Goal: Task Accomplishment & Management: Manage account settings

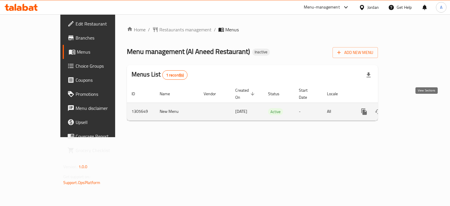
click at [414, 110] on link "enhanced table" at bounding box center [406, 112] width 14 height 14
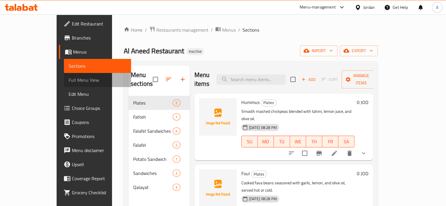
click at [69, 81] on span "Full Menu View" at bounding box center [98, 79] width 58 height 7
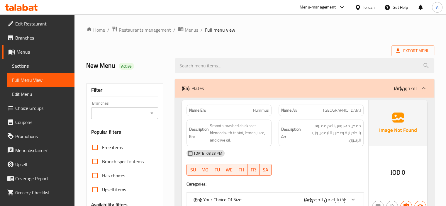
click at [184, 121] on div "Description En: Smooth mashed chickpeas blended with tahini, lemon juice, and o…" at bounding box center [229, 133] width 92 height 34
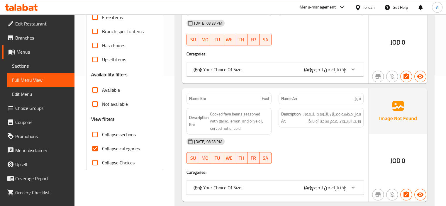
scroll to position [131, 0]
click at [132, 147] on span "Collapse categories" at bounding box center [121, 147] width 38 height 7
click at [102, 147] on input "Collapse categories" at bounding box center [95, 148] width 14 height 14
checkbox input "false"
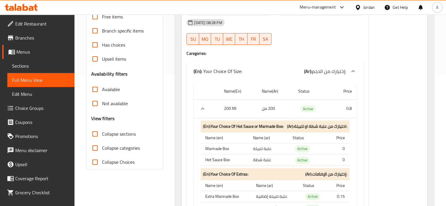
scroll to position [0, 0]
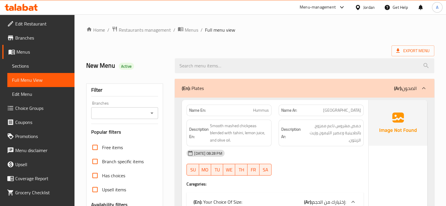
click at [193, 111] on strong "Name En:" at bounding box center [197, 110] width 17 height 6
copy strong "Name En:"
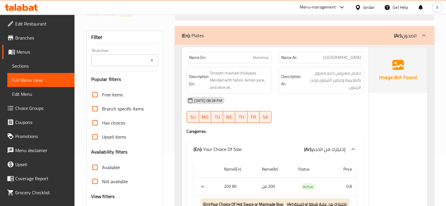
scroll to position [8, 0]
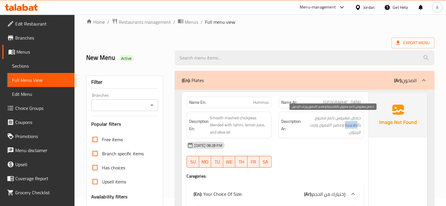
drag, startPoint x: 344, startPoint y: 125, endPoint x: 356, endPoint y: 127, distance: 12.0
click at [356, 127] on span "حمص مهروس ناعم ممزوج بالطحينية وعصير الليمون وزيت الزيتون." at bounding box center [331, 125] width 59 height 22
copy span "طحينية"
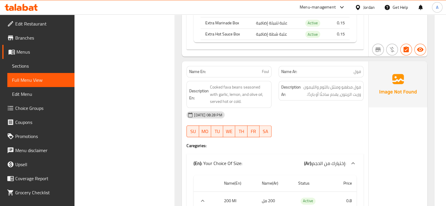
scroll to position [664, 0]
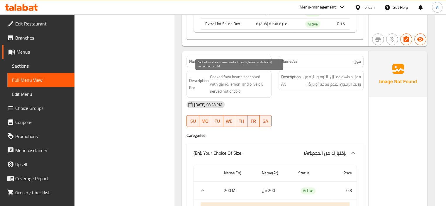
click at [254, 91] on span "Cooked fava beans seasoned with garlic, lemon, and olive oil, served hot or col…" at bounding box center [239, 84] width 59 height 22
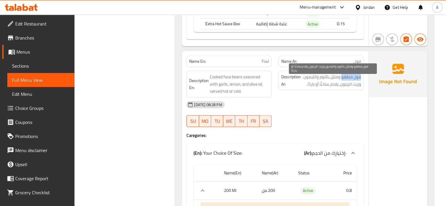
drag, startPoint x: 341, startPoint y: 77, endPoint x: 360, endPoint y: 79, distance: 19.4
click at [360, 79] on span "فول مطهو ومتبّل بالثوم والليمون وزيت الزيتون، يقدم ساخنًا أو باردًا." at bounding box center [331, 80] width 59 height 14
click at [357, 79] on span "فول مطهو ومتبّل بالثوم والليمون وزيت الزيتون، يقدم ساخنًا أو باردًا." at bounding box center [331, 80] width 59 height 14
click at [360, 80] on span "فول مطهو ومتبّل بالثوم والليمون وزيت الزيتون، يقدم ساخنًا أو باردًا." at bounding box center [331, 80] width 59 height 14
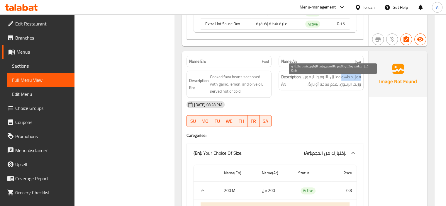
click at [360, 80] on span "فول مطهو ومتبّل بالثوم والليمون وزيت الزيتون، يقدم ساخنًا أو باردًا." at bounding box center [331, 80] width 59 height 14
click at [356, 77] on span "فول مطهو ومتبّل بالثوم والليمون وزيت الزيتون، يقدم ساخنًا أو باردًا." at bounding box center [331, 80] width 59 height 14
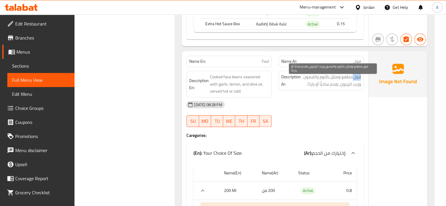
click at [356, 77] on span "فول مطهو ومتبّل بالثوم والليمون وزيت الزيتون، يقدم ساخنًا أو باردًا." at bounding box center [331, 80] width 59 height 14
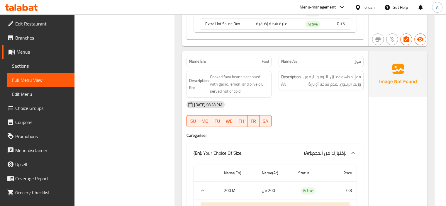
drag, startPoint x: 121, startPoint y: 83, endPoint x: 123, endPoint y: 59, distance: 24.1
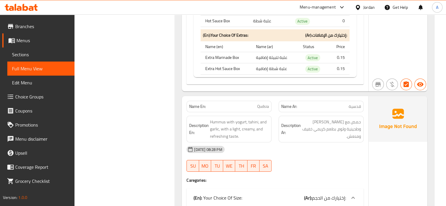
scroll to position [2071, 0]
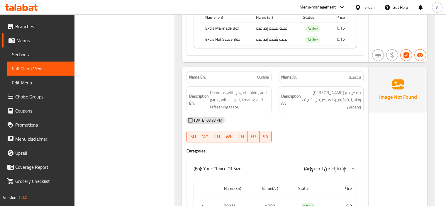
click at [357, 79] on span "قدسية" at bounding box center [354, 77] width 12 height 6
copy span "قدسية"
click at [261, 83] on div "Name En: Qudsia" at bounding box center [228, 77] width 85 height 11
click at [359, 80] on span "قدسية" at bounding box center [354, 77] width 12 height 6
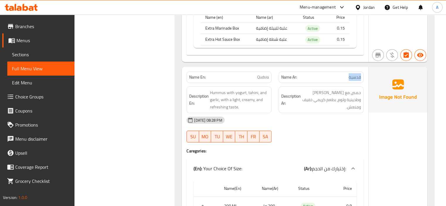
click at [359, 80] on span "قدسية" at bounding box center [354, 77] width 12 height 6
copy span "قدسية"
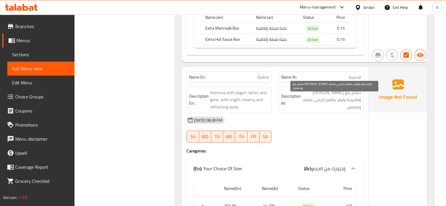
click at [342, 96] on span "حمص مع [PERSON_NAME] وطحينية وثوم، بطعم كريمي خفيف ومنعش." at bounding box center [331, 100] width 59 height 22
copy span "لبن"
click at [264, 80] on span "Qudsia" at bounding box center [263, 77] width 12 height 6
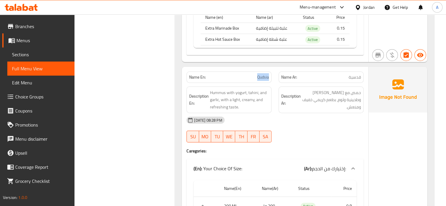
click at [264, 80] on span "Qudsia" at bounding box center [263, 77] width 12 height 6
click at [272, 75] on div "Name En: Qudsia" at bounding box center [229, 77] width 92 height 18
drag, startPoint x: 253, startPoint y: 80, endPoint x: 271, endPoint y: 82, distance: 18.0
click at [271, 82] on div "Name En: Qudsia" at bounding box center [228, 77] width 85 height 11
copy span "Qudsia"
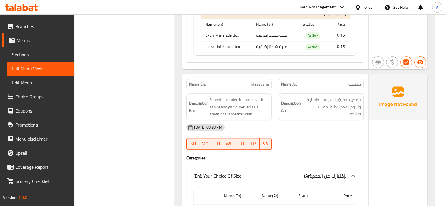
scroll to position [2687, 0]
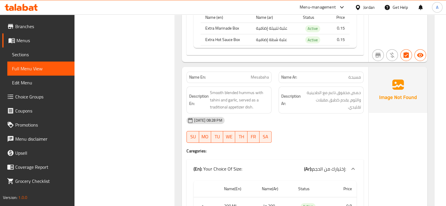
click at [356, 78] on span "مسبحة" at bounding box center [354, 77] width 13 height 6
drag, startPoint x: 328, startPoint y: 96, endPoint x: 361, endPoint y: 95, distance: 33.1
click at [361, 95] on div "Description Ar: حمص مخفوق ناعم مع الطحينية والثوم، يقدم كطبق مقبلات تقليدي." at bounding box center [320, 99] width 85 height 27
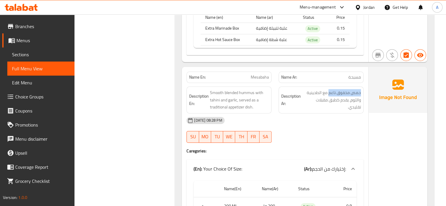
copy span "حمص مخفوق ناعم"
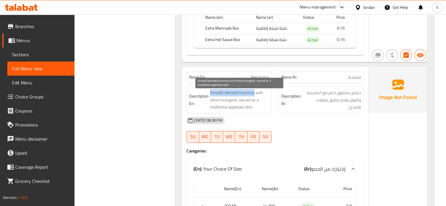
drag, startPoint x: 210, startPoint y: 96, endPoint x: 253, endPoint y: 95, distance: 43.1
click at [253, 95] on span "Smooth blended hummus with tahini and garlic, served as a traditional appetizer…" at bounding box center [239, 100] width 59 height 22
copy span "Smooth blended hummus"
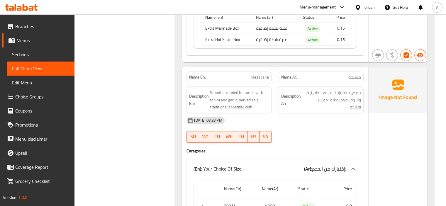
click at [287, 122] on div "[DATE] 08:28 PM" at bounding box center [275, 120] width 184 height 14
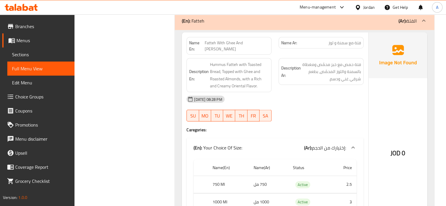
scroll to position [3361, 0]
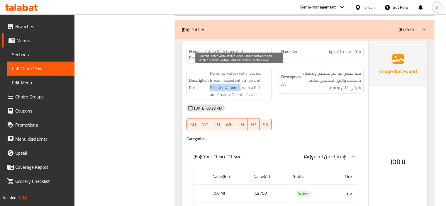
drag, startPoint x: 210, startPoint y: 85, endPoint x: 240, endPoint y: 83, distance: 30.0
click at [240, 83] on span "Hummus Fatteh with Toasted Bread, Topped with Ghee and Roasted Almonds, with a …" at bounding box center [239, 84] width 59 height 29
copy span "Roasted Almonds"
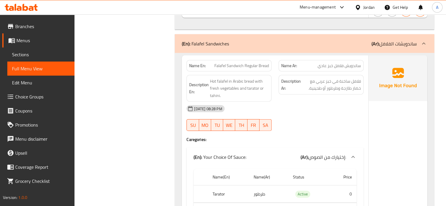
scroll to position [3595, 0]
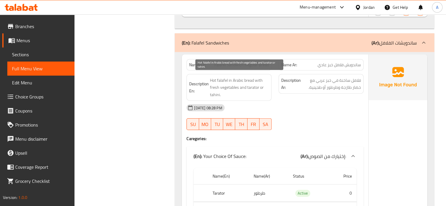
click at [229, 78] on span "Hot falafel in Arabic bread with fresh vegetables and tarator or tahini." at bounding box center [239, 88] width 59 height 22
click at [230, 78] on span "Hot falafel in Arabic bread with fresh vegetables and tarator or tahini." at bounding box center [239, 88] width 59 height 22
click at [245, 79] on span "Hot falafel in Arabic bread with fresh vegetables and tarator or tahini." at bounding box center [239, 88] width 59 height 22
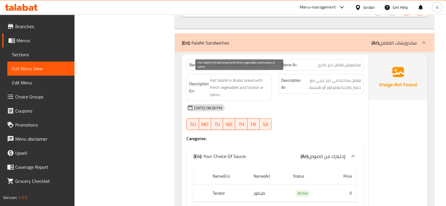
click at [231, 77] on span "Hot falafel in Arabic bread with fresh vegetables and tarator or tahini." at bounding box center [239, 88] width 59 height 22
click at [257, 77] on span "Hot falafel in Arabic bread with fresh vegetables and tarator or tahini." at bounding box center [239, 88] width 59 height 22
click at [224, 86] on span "Hot falafel in Arabic bread with fresh vegetables and tarator or tahini." at bounding box center [239, 88] width 59 height 22
click at [254, 85] on span "Hot falafel in Arabic bread with fresh vegetables and tarator or tahini." at bounding box center [239, 88] width 59 height 22
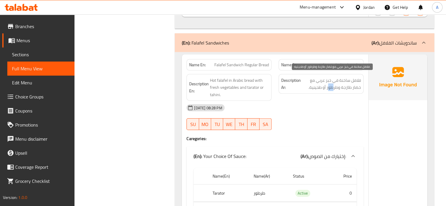
drag, startPoint x: 328, startPoint y: 86, endPoint x: 331, endPoint y: 87, distance: 3.1
click at [334, 87] on span "فلافل ساخنة في خبز عربي مع خضار طازجة وطرطور أو طحينية." at bounding box center [331, 84] width 59 height 14
drag, startPoint x: 327, startPoint y: 86, endPoint x: 338, endPoint y: 88, distance: 10.6
click at [338, 88] on span "فلافل ساخنة في خبز عربي مع خضار طازجة وطرطور أو طحينية." at bounding box center [331, 84] width 59 height 14
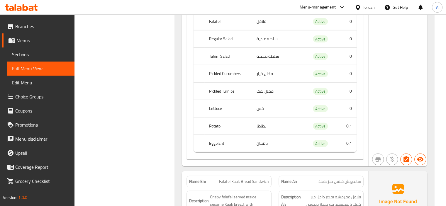
scroll to position [3888, 0]
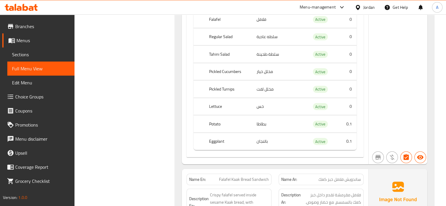
drag, startPoint x: 274, startPoint y: 5, endPoint x: 149, endPoint y: 52, distance: 134.0
click at [266, 88] on td "مخلل لفت" at bounding box center [279, 89] width 54 height 17
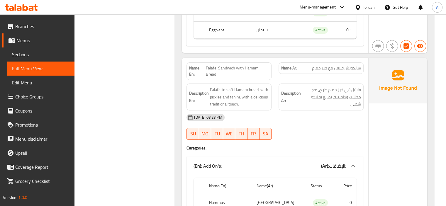
scroll to position [4328, 0]
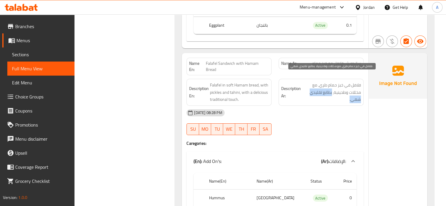
drag, startPoint x: 331, startPoint y: 84, endPoint x: 328, endPoint y: 93, distance: 8.6
click at [328, 93] on span "فلافل في خبز حمام طري، مع مخللات وطحينية، بطابع تقليدي شهي." at bounding box center [331, 92] width 59 height 22
click at [328, 83] on span "فلافل في خبز حمام طري، مع مخللات وطحينية، بطابع تقليدي شهي." at bounding box center [331, 92] width 59 height 22
drag, startPoint x: 322, startPoint y: 84, endPoint x: 330, endPoint y: 87, distance: 7.8
click at [330, 87] on span "فلافل في خبز حمام طري، مع مخللات وطحينية، بطابع تقليدي شهي." at bounding box center [331, 92] width 59 height 22
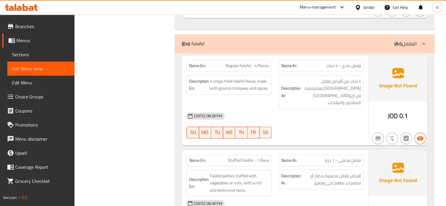
scroll to position [5002, 0]
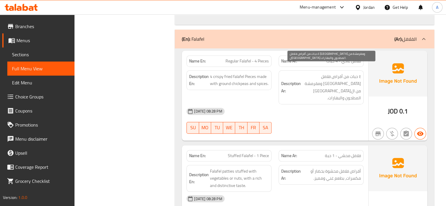
click at [338, 73] on span "٤ حبات من أقراص فلافل [GEOGRAPHIC_DATA] ومقرمشة من ال[GEOGRAPHIC_DATA] المطحون …" at bounding box center [331, 87] width 59 height 29
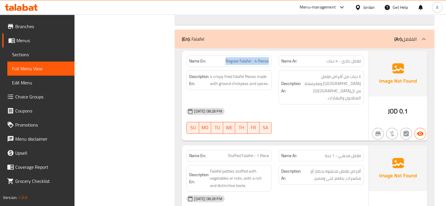
drag, startPoint x: 225, startPoint y: 55, endPoint x: 271, endPoint y: 51, distance: 46.5
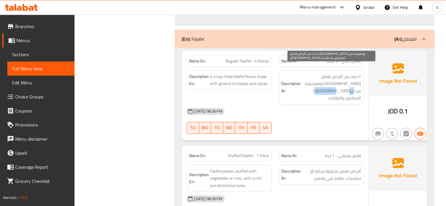
drag, startPoint x: 308, startPoint y: 78, endPoint x: 343, endPoint y: 85, distance: 36.3
click at [343, 85] on span "٤ حبات من أقراص فلافل [GEOGRAPHIC_DATA] ومقرمشة من ال[GEOGRAPHIC_DATA] المطحون …" at bounding box center [331, 87] width 59 height 29
drag, startPoint x: 339, startPoint y: 83, endPoint x: 342, endPoint y: 76, distance: 7.6
click at [342, 76] on span "٤ حبات من أقراص فلافل [GEOGRAPHIC_DATA] ومقرمشة من ال[GEOGRAPHIC_DATA] المطحون …" at bounding box center [331, 87] width 59 height 29
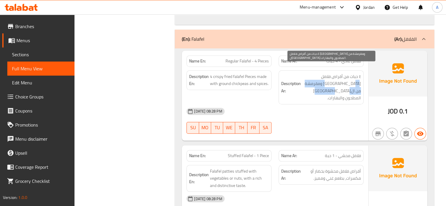
drag, startPoint x: 341, startPoint y: 76, endPoint x: 346, endPoint y: 84, distance: 9.6
click at [346, 84] on span "٤ حبات من أقراص فلافل [GEOGRAPHIC_DATA] ومقرمشة من ال[GEOGRAPHIC_DATA] المطحون …" at bounding box center [331, 87] width 59 height 29
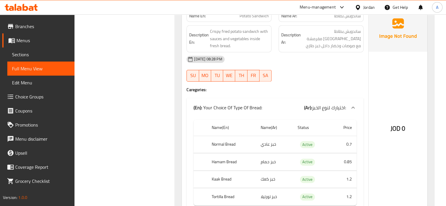
scroll to position [5295, 0]
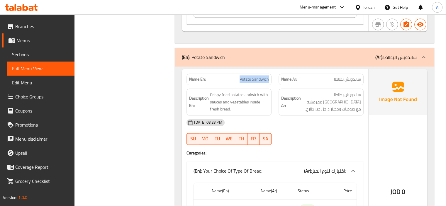
drag, startPoint x: 235, startPoint y: 63, endPoint x: 270, endPoint y: 65, distance: 35.5
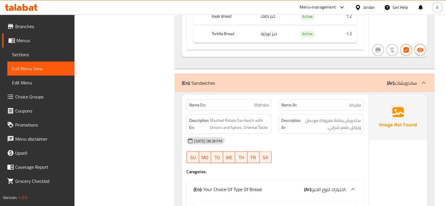
scroll to position [5559, 0]
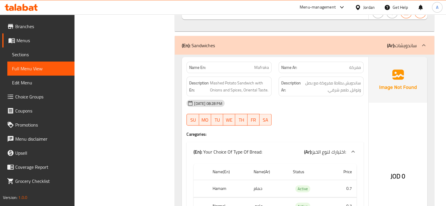
drag, startPoint x: 320, startPoint y: 68, endPoint x: 361, endPoint y: 71, distance: 41.4
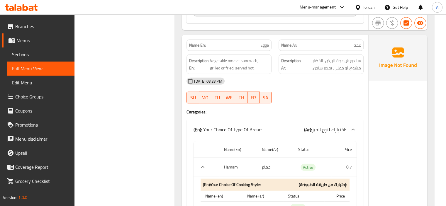
scroll to position [5793, 0]
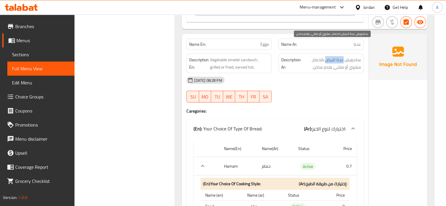
drag, startPoint x: 326, startPoint y: 45, endPoint x: 343, endPoint y: 44, distance: 17.9
click at [343, 56] on span "ساندويش عجة البيض بالخضار، مشوي أو مقلي، يقدم ساخن." at bounding box center [331, 63] width 59 height 14
click at [324, 56] on span "ساندويش عجة البيض بالخضار، مشوي أو مقلي، يقدم ساخن." at bounding box center [331, 63] width 59 height 14
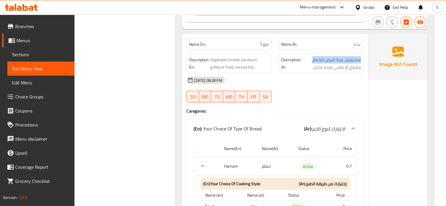
drag, startPoint x: 313, startPoint y: 45, endPoint x: 366, endPoint y: 43, distance: 52.8
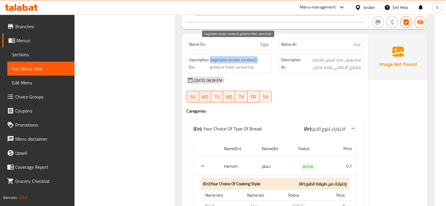
drag, startPoint x: 210, startPoint y: 45, endPoint x: 257, endPoint y: 42, distance: 47.6
click at [257, 56] on span "Vegetable omelet sandwich, grilled or fried, served hot." at bounding box center [239, 63] width 59 height 14
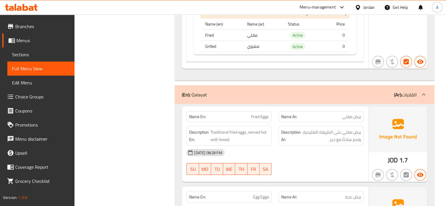
scroll to position [6174, 0]
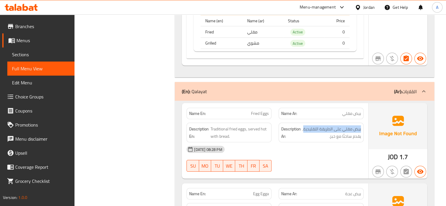
drag, startPoint x: 303, startPoint y: 116, endPoint x: 362, endPoint y: 115, distance: 58.9
click at [307, 125] on span "بيض مقلي على الطريقة التقليدية، يقدم ساخنًا مع خبز." at bounding box center [331, 132] width 59 height 14
drag, startPoint x: 303, startPoint y: 113, endPoint x: 341, endPoint y: 115, distance: 37.8
click at [341, 125] on span "بيض مقلي على الطريقة التقليدية، يقدم ساخنًا مع خبز." at bounding box center [331, 132] width 59 height 14
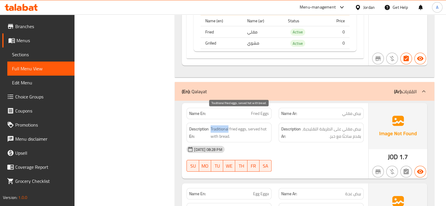
drag, startPoint x: 210, startPoint y: 115, endPoint x: 227, endPoint y: 116, distance: 17.4
click at [227, 125] on span "Traditional fried eggs, served hot with bread." at bounding box center [239, 132] width 59 height 14
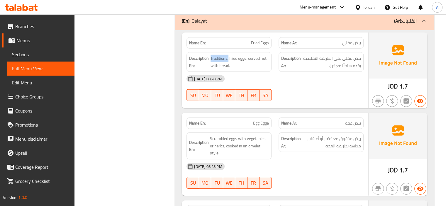
scroll to position [6262, 0]
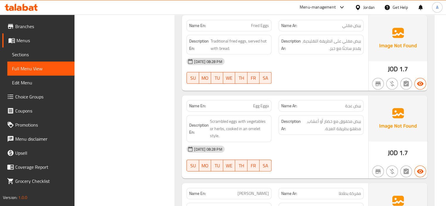
drag, startPoint x: 326, startPoint y: 113, endPoint x: 332, endPoint y: 116, distance: 6.4
click at [332, 118] on span "بيض مخفوق مع خضار أو أعشاب، مطهو بطريقة العجة." at bounding box center [331, 125] width 59 height 14
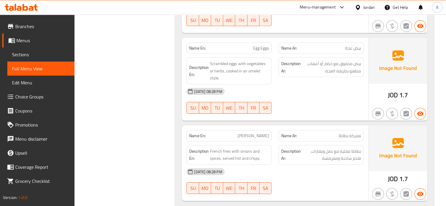
scroll to position [6321, 0]
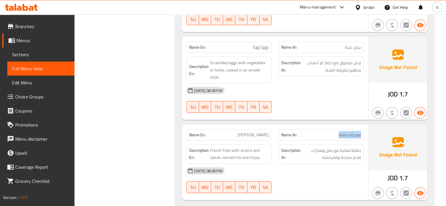
drag, startPoint x: 336, startPoint y: 120, endPoint x: 362, endPoint y: 119, distance: 25.5
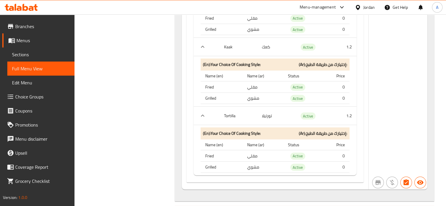
scroll to position [6145, 0]
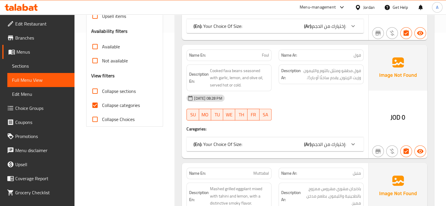
scroll to position [147, 0]
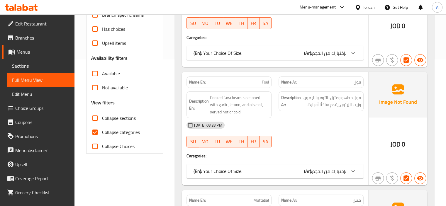
click at [103, 130] on span "Collapse categories" at bounding box center [121, 132] width 38 height 7
click at [102, 130] on input "Collapse categories" at bounding box center [95, 132] width 14 height 14
checkbox input "false"
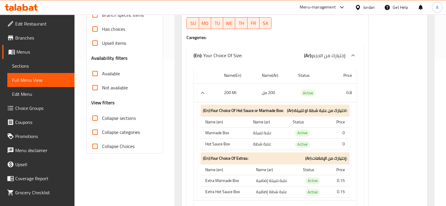
scroll to position [0, 0]
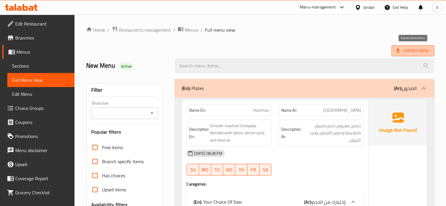
click at [409, 50] on span "Export Menu" at bounding box center [412, 50] width 33 height 7
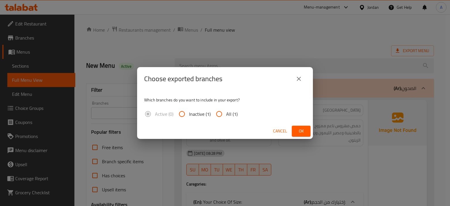
click at [227, 115] on span "All (1)" at bounding box center [231, 113] width 11 height 7
click at [226, 115] on input "All (1)" at bounding box center [219, 114] width 14 height 14
radio input "true"
click at [296, 131] on button "Ok" at bounding box center [301, 131] width 19 height 11
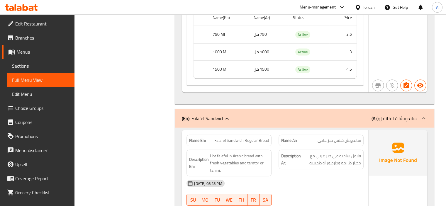
scroll to position [6322, 0]
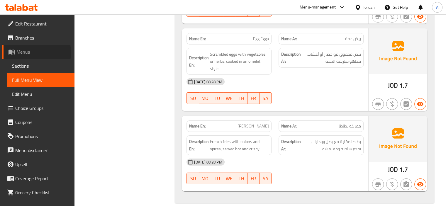
click at [26, 52] on span "Menus" at bounding box center [42, 51] width 53 height 7
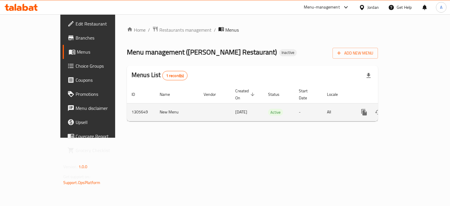
click at [155, 103] on td "New Menu" at bounding box center [177, 112] width 44 height 18
copy td "New Menu"
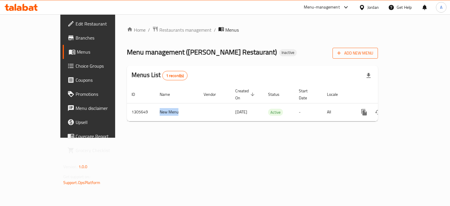
click at [378, 57] on button "Add New Menu" at bounding box center [355, 53] width 45 height 11
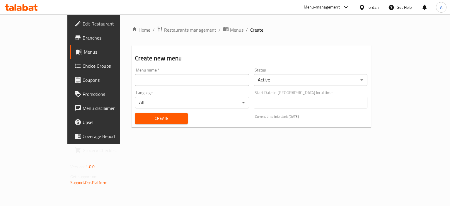
click at [223, 76] on input "text" at bounding box center [192, 80] width 114 height 12
paste input "New Menu"
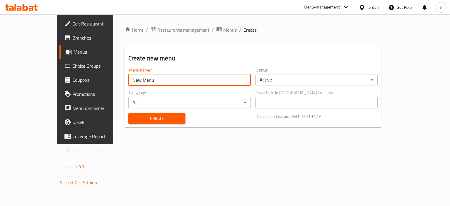
type input "New Menu"
click at [128, 123] on button "Create" at bounding box center [156, 118] width 57 height 11
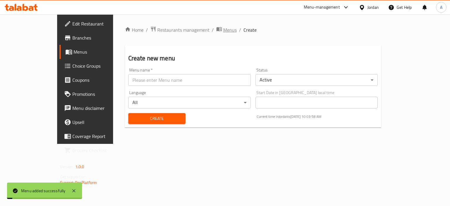
click at [223, 31] on span "Menus" at bounding box center [229, 29] width 13 height 7
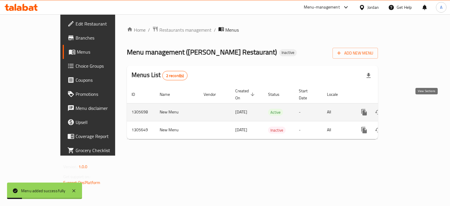
click at [410, 109] on icon "enhanced table" at bounding box center [406, 112] width 7 height 7
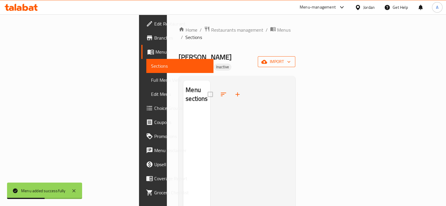
click at [290, 58] on span "import" at bounding box center [276, 61] width 28 height 7
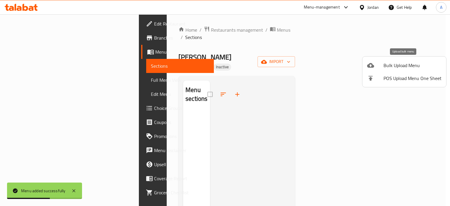
click at [387, 65] on span "Bulk Upload Menu" at bounding box center [413, 65] width 58 height 7
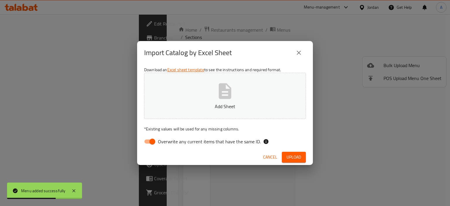
click at [208, 140] on span "Overwrite any current items that have the same ID." at bounding box center [209, 141] width 103 height 7
click at [169, 140] on input "Overwrite any current items that have the same ID." at bounding box center [152, 141] width 33 height 11
checkbox input "false"
click at [210, 109] on p "Add Sheet" at bounding box center [225, 106] width 144 height 7
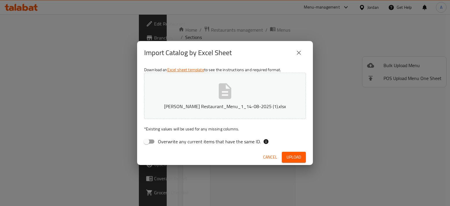
click at [291, 155] on span "Upload" at bounding box center [294, 157] width 15 height 7
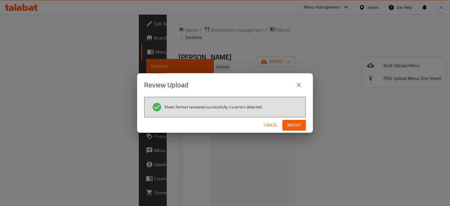
click at [295, 128] on span "Import" at bounding box center [294, 125] width 14 height 7
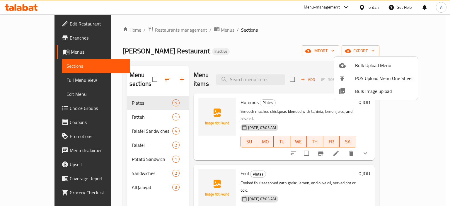
click at [38, 107] on div at bounding box center [225, 103] width 450 height 206
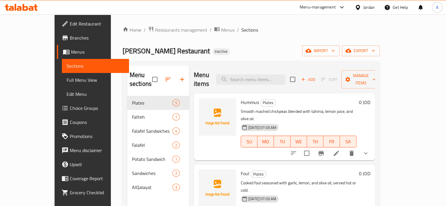
click at [70, 107] on span "Choice Groups" at bounding box center [97, 108] width 55 height 7
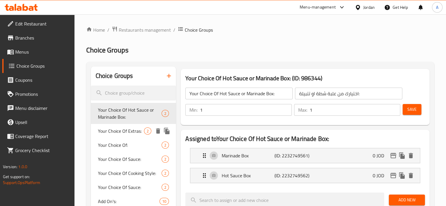
click at [127, 131] on span "Your Choice Of Extras:" at bounding box center [121, 130] width 46 height 7
type input "Your Choice Of Extras:"
type input "إختيارك من الإضافات:"
type input "0"
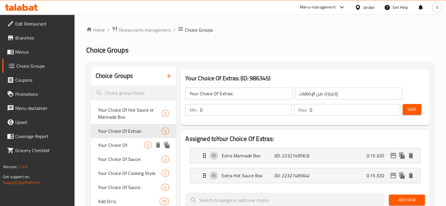
click at [123, 145] on span "Your Choice Of:" at bounding box center [121, 145] width 46 height 7
type input "Your Choice Of:"
type input "إختيارك من:"
type input "1"
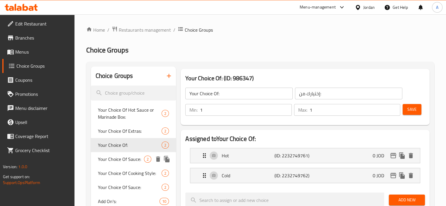
click at [123, 160] on span "Your Choice Of Sauce:" at bounding box center [121, 159] width 46 height 7
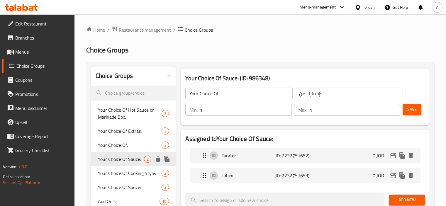
type input "Your Choice Of Sauce:"
type input "إختيارك من الصوص:"
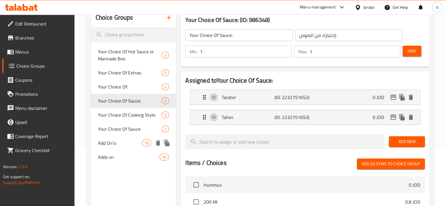
scroll to position [59, 0]
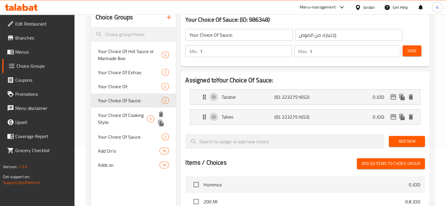
click at [125, 120] on span "Your Choice Of Cooking Style:" at bounding box center [122, 119] width 49 height 14
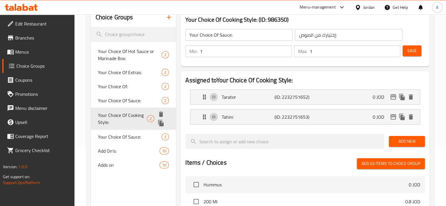
type input "Your Choice Of Cooking Style:"
type input "إختيارك من طريقة الطبخ:"
click at [123, 128] on div "Your Choice Of Cooking Style: 2" at bounding box center [133, 119] width 85 height 22
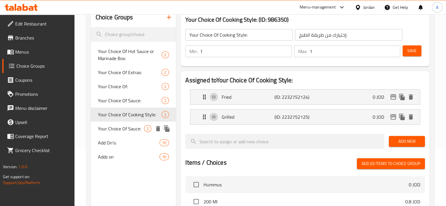
click at [123, 130] on span "Your Choice Of Sauce:" at bounding box center [121, 128] width 46 height 7
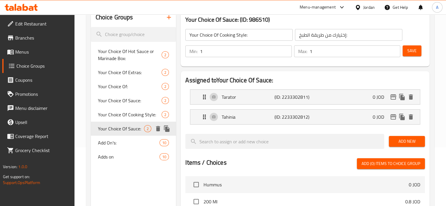
type input "Your Choice Of Sauce:"
type input "إختيارك من الصوص:"
click at [121, 137] on div "Add On's: 10" at bounding box center [133, 143] width 85 height 14
type input "Add On's:"
type input "الإضافات:"
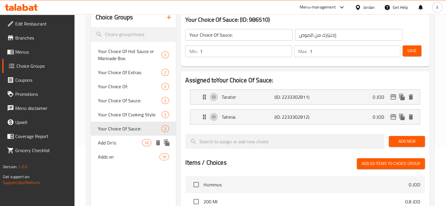
type input "0"
type input "9"
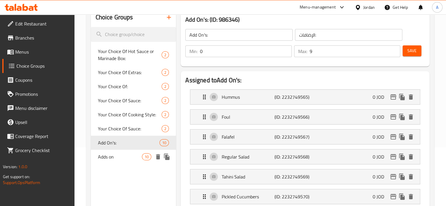
click at [118, 156] on span "Adds on" at bounding box center [120, 156] width 44 height 7
type input "Adds on"
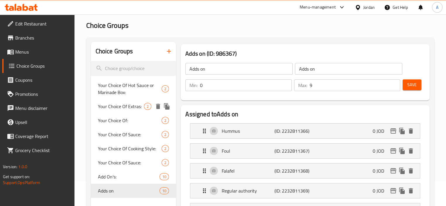
scroll to position [0, 0]
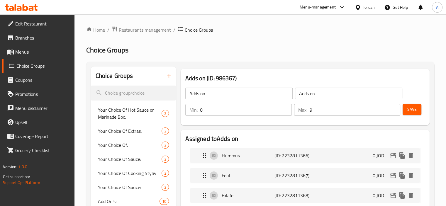
click at [168, 76] on icon "button" at bounding box center [169, 76] width 4 height 4
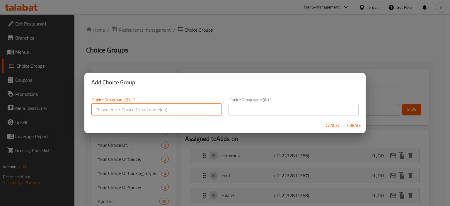
click at [142, 106] on input "text" at bounding box center [156, 110] width 130 height 12
type input "Your Choice Of:.."
click at [270, 109] on input "text" at bounding box center [294, 110] width 130 height 12
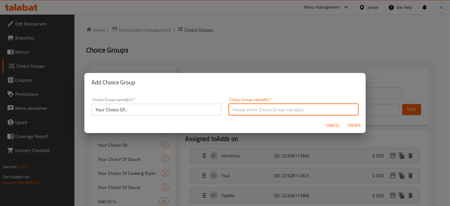
type input "إختيارك من:.."
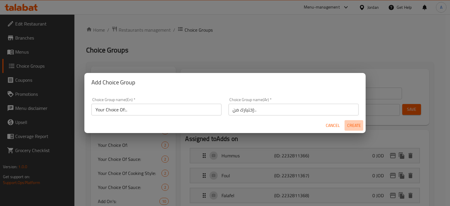
click at [348, 125] on span "Create" at bounding box center [354, 125] width 14 height 7
type input "Your Choice Of:.."
type input "إختيارك من:.."
type input "0"
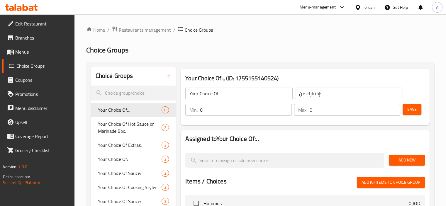
scroll to position [29, 0]
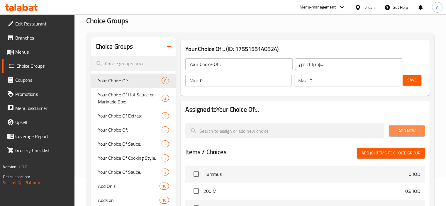
click at [403, 131] on span "Add New" at bounding box center [406, 130] width 27 height 7
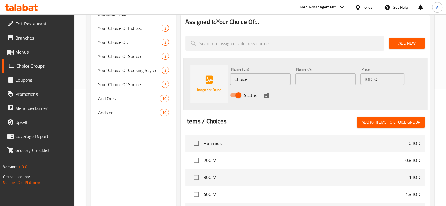
scroll to position [117, 0]
click at [237, 77] on input "Choice" at bounding box center [260, 79] width 60 height 12
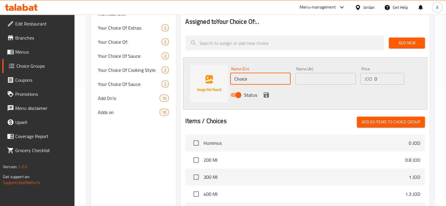
click at [237, 77] on input "Choice" at bounding box center [260, 79] width 60 height 12
type input "Cheese"
click at [312, 73] on input "text" at bounding box center [325, 79] width 60 height 12
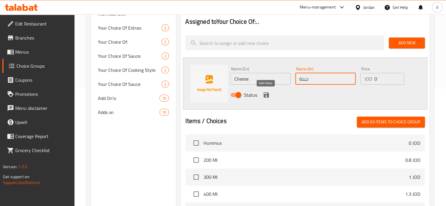
type input "جبنة"
click at [265, 92] on icon "save" at bounding box center [266, 94] width 7 height 7
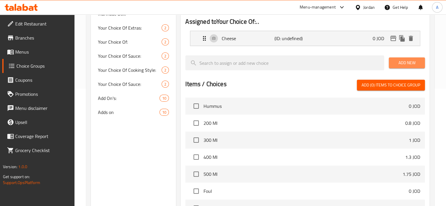
click at [393, 65] on button "Add New" at bounding box center [407, 62] width 36 height 11
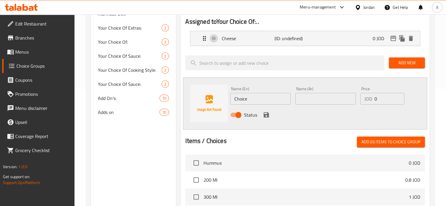
click at [239, 101] on input "Choice" at bounding box center [260, 99] width 60 height 12
click at [319, 104] on input "text" at bounding box center [325, 99] width 60 height 12
type input "كاتشب"
click at [245, 99] on input "Choice" at bounding box center [260, 99] width 60 height 12
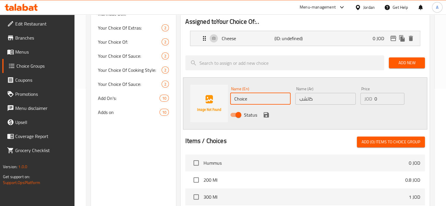
click at [245, 99] on input "Choice" at bounding box center [260, 99] width 60 height 12
click at [241, 100] on input "Ketchup" at bounding box center [260, 99] width 60 height 12
type input "Ketchup"
click at [290, 118] on div "Status" at bounding box center [325, 115] width 195 height 16
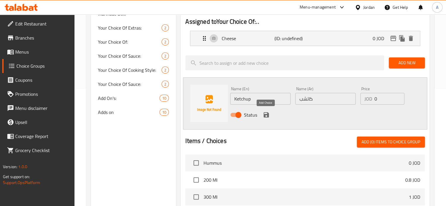
click at [267, 113] on icon "save" at bounding box center [265, 114] width 5 height 5
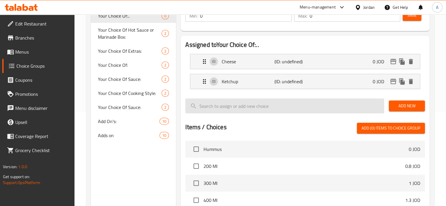
scroll to position [29, 0]
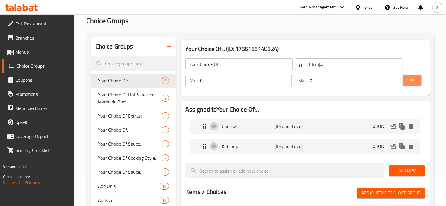
click at [410, 84] on span "Save" at bounding box center [411, 79] width 9 height 7
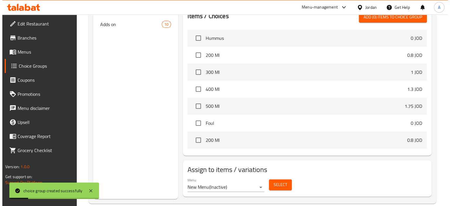
scroll to position [88, 0]
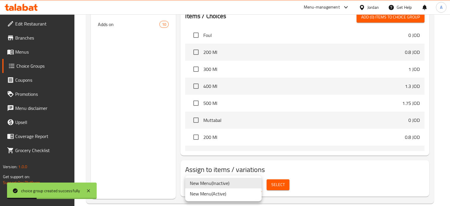
click at [238, 194] on li "New Menu ( Active )" at bounding box center [223, 193] width 76 height 11
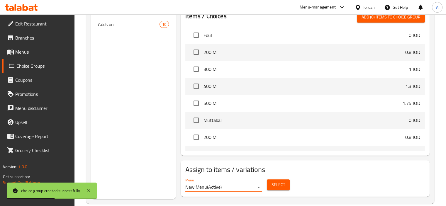
click at [276, 185] on span "Select" at bounding box center [277, 184] width 13 height 7
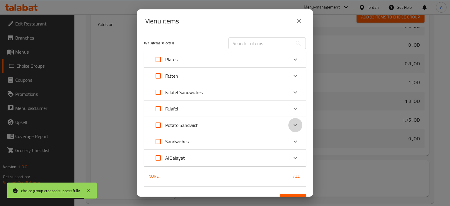
click at [292, 126] on icon "Expand" at bounding box center [295, 125] width 7 height 7
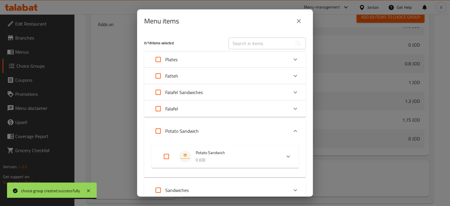
click at [162, 158] on input "Expand" at bounding box center [166, 156] width 14 height 14
checkbox input "true"
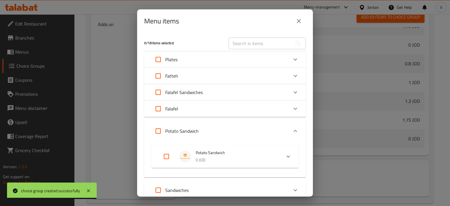
checkbox input "true"
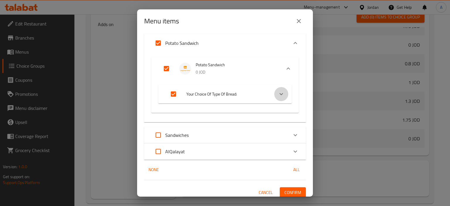
click at [278, 91] on icon "Expand" at bounding box center [281, 94] width 7 height 7
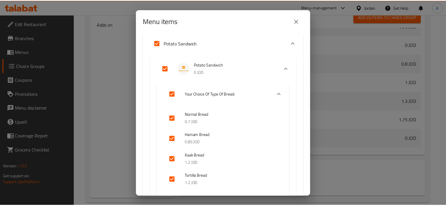
scroll to position [188, 0]
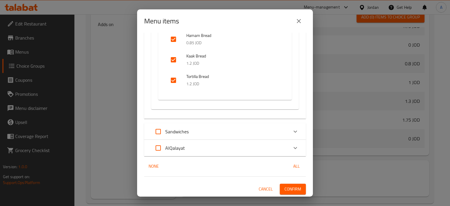
click at [294, 187] on span "Confirm" at bounding box center [293, 189] width 17 height 7
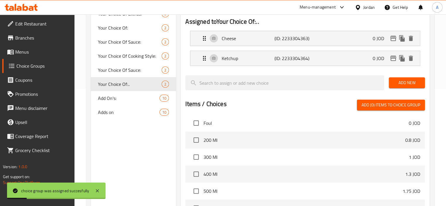
scroll to position [0, 0]
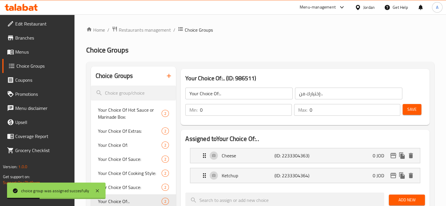
click at [35, 54] on span "Menus" at bounding box center [42, 51] width 55 height 7
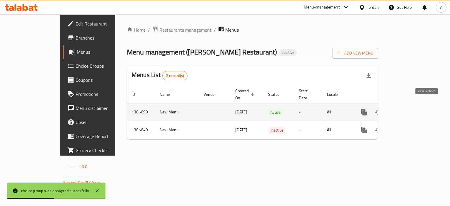
click at [409, 110] on icon "enhanced table" at bounding box center [406, 112] width 5 height 5
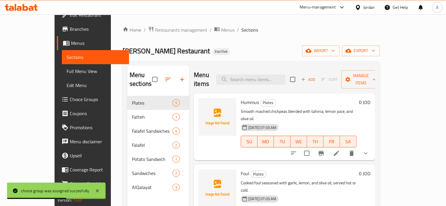
scroll to position [11, 0]
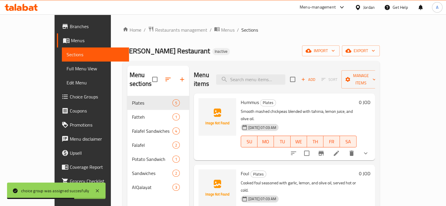
click at [67, 68] on span "Full Menu View" at bounding box center [96, 68] width 58 height 7
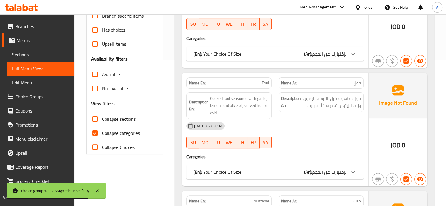
scroll to position [205, 0]
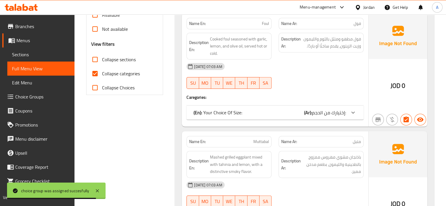
click at [126, 72] on span "Collapse categories" at bounding box center [121, 73] width 38 height 7
click at [102, 72] on input "Collapse categories" at bounding box center [95, 74] width 14 height 14
checkbox input "false"
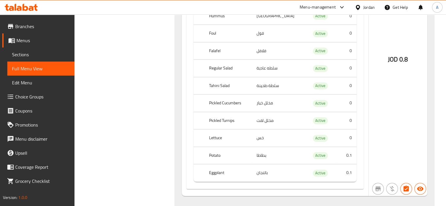
scroll to position [4790, 0]
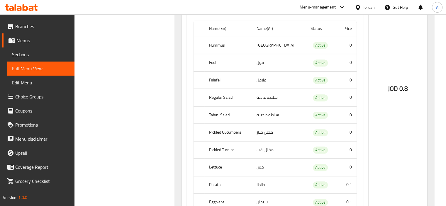
click at [27, 96] on span "Choice Groups" at bounding box center [42, 96] width 55 height 7
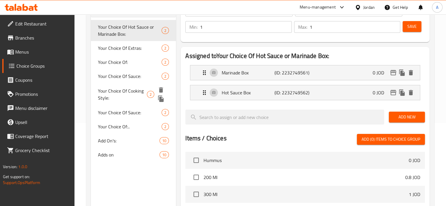
click at [134, 89] on span "Your Choice Of Cooking Style:" at bounding box center [122, 94] width 49 height 14
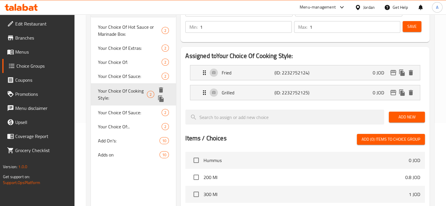
type input "Your Choice Of Cooking Style:"
type input "إختيارك من طريقة الطبخ:"
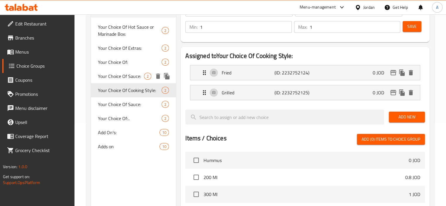
click at [129, 74] on span "Your Choice Of Sauce:" at bounding box center [121, 76] width 46 height 7
type input "Your Choice Of Sauce:"
type input "إختيارك من الصوص:"
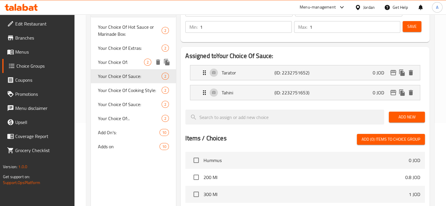
click at [126, 64] on span "Your Choice Of:" at bounding box center [121, 62] width 46 height 7
type input "Your Choice Of:"
type input "إختيارك من:"
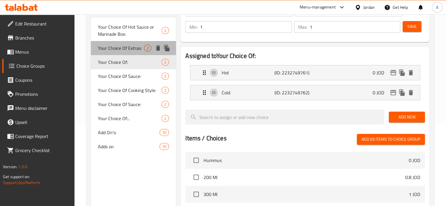
click at [124, 54] on div "Your Choice Of Extras: 2" at bounding box center [133, 48] width 85 height 14
type input "Your Choice Of Extras:"
type input "إختيارك من الإضافات:"
type input "0"
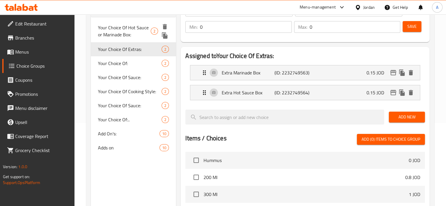
click at [124, 33] on span "Your Choice Of Hot Sauce or Marinade Box:" at bounding box center [124, 31] width 53 height 14
type input "Your Choice Of Hot Sauce or Marinade Box:"
type input "اختيارك من علبة شطة او تتبيلة:"
type input "1"
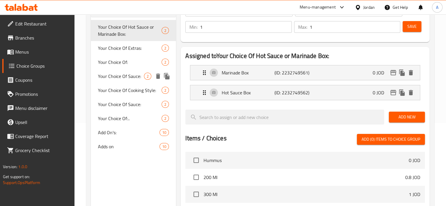
click at [124, 79] on span "Your Choice Of Sauce:" at bounding box center [121, 76] width 46 height 7
type input "Your Choice Of Sauce:"
type input "إختيارك من الصوص:"
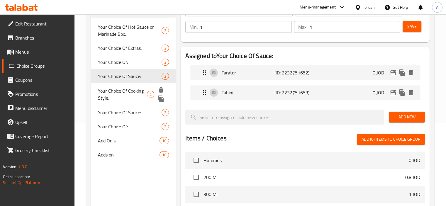
click at [123, 93] on span "Your Choice Of Cooking Style:" at bounding box center [122, 94] width 49 height 14
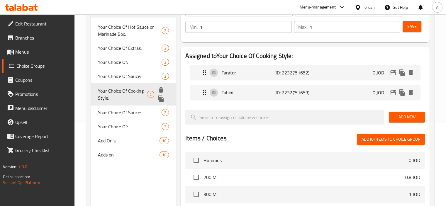
type input "Your Choice Of Cooking Style:"
type input "إختيارك من طريقة الطبخ:"
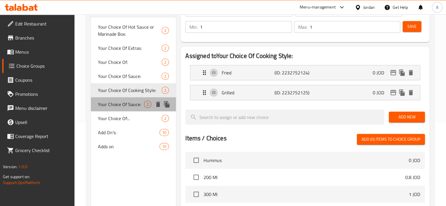
click at [120, 108] on span "Your Choice Of Sauce:" at bounding box center [121, 104] width 46 height 7
type input "Your Choice Of Sauce:"
type input "إختيارك من الصوص:"
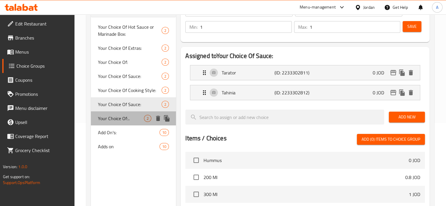
click at [120, 121] on span "Your Choice Of:.." at bounding box center [121, 118] width 46 height 7
type input "Your Choice Of:.."
type input "إختيارك من:.."
type input "0"
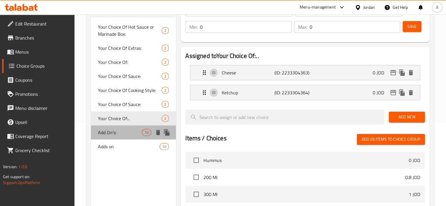
click at [120, 137] on div "Add On's: 10" at bounding box center [133, 132] width 85 height 14
type input "Add On's:"
type input "الإضافات:"
type input "9"
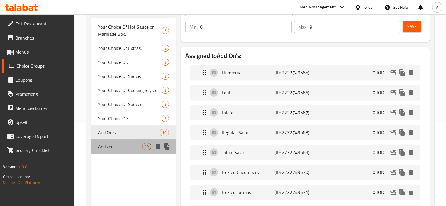
click at [120, 145] on span "Adds on" at bounding box center [120, 146] width 44 height 7
type input "Adds on"
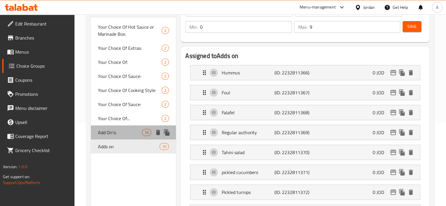
click at [121, 135] on span "Add On's:" at bounding box center [120, 132] width 44 height 7
type input "Add On's:"
type input "الإضافات:"
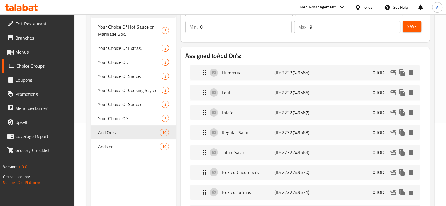
scroll to position [24, 0]
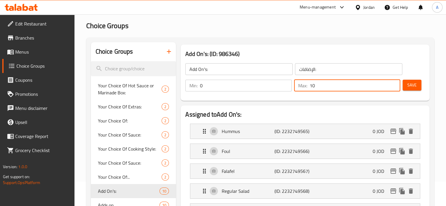
click at [393, 84] on input "10" at bounding box center [354, 86] width 91 height 12
click at [392, 87] on input "9" at bounding box center [354, 86] width 91 height 12
click at [392, 87] on input "8" at bounding box center [354, 86] width 91 height 12
click at [392, 87] on input "7" at bounding box center [354, 86] width 91 height 12
click at [392, 87] on input "6" at bounding box center [354, 86] width 91 height 12
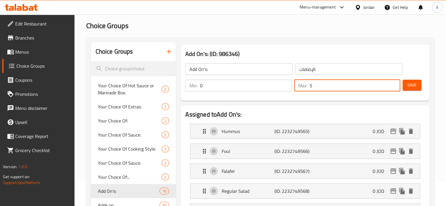
click at [392, 87] on input "5" at bounding box center [354, 86] width 91 height 12
click at [392, 87] on input "4" at bounding box center [354, 86] width 91 height 12
click at [392, 87] on input "3" at bounding box center [354, 86] width 91 height 12
click at [392, 87] on input "2" at bounding box center [354, 86] width 91 height 12
click at [392, 87] on input "1" at bounding box center [354, 86] width 91 height 12
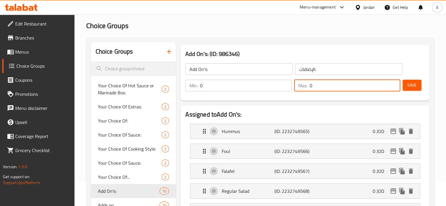
type input "0"
click at [392, 87] on input "0" at bounding box center [354, 86] width 91 height 12
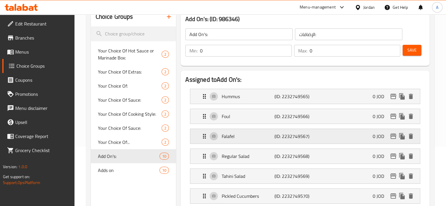
scroll to position [54, 0]
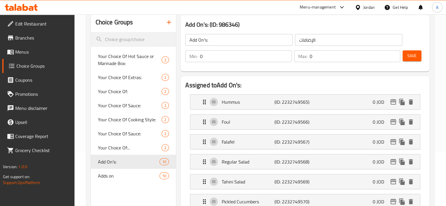
click at [411, 54] on span "Save" at bounding box center [411, 55] width 9 height 7
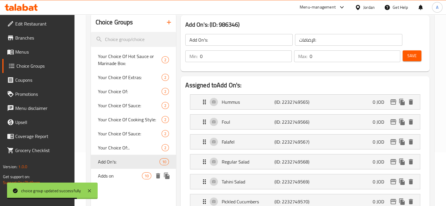
click at [114, 176] on span "Adds on" at bounding box center [120, 175] width 44 height 7
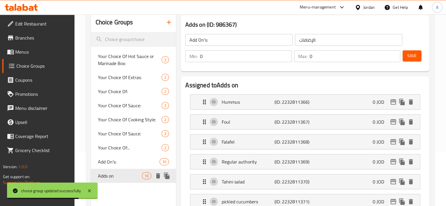
type input "Adds on"
type input "9"
click at [29, 49] on span "Menus" at bounding box center [42, 51] width 55 height 7
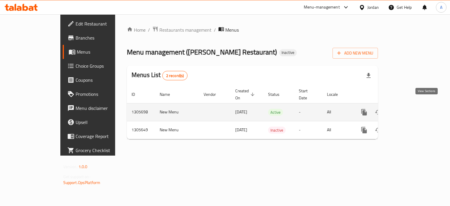
click at [410, 109] on icon "enhanced table" at bounding box center [406, 112] width 7 height 7
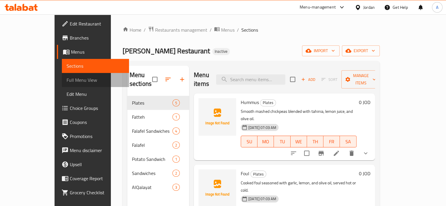
click at [67, 79] on span "Full Menu View" at bounding box center [96, 79] width 58 height 7
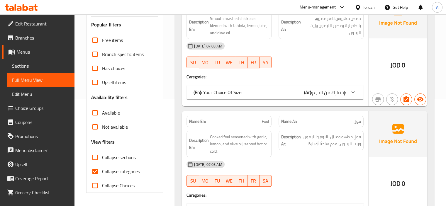
scroll to position [176, 0]
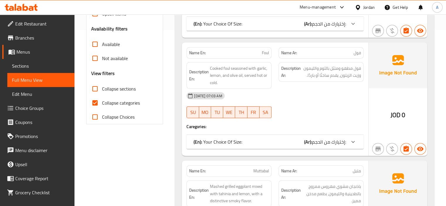
click at [128, 104] on span "Collapse categories" at bounding box center [121, 102] width 38 height 7
click at [102, 104] on input "Collapse categories" at bounding box center [95, 103] width 14 height 14
checkbox input "false"
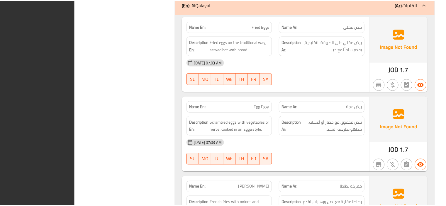
scroll to position [6521, 0]
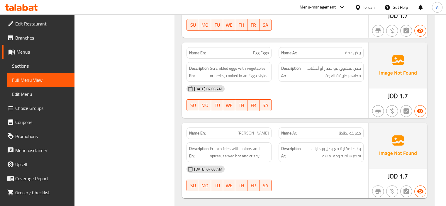
drag, startPoint x: 127, startPoint y: 198, endPoint x: 127, endPoint y: 191, distance: 6.5
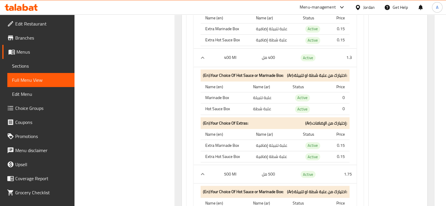
scroll to position [0, 0]
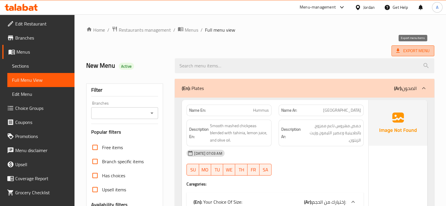
click at [411, 55] on span "Export Menu" at bounding box center [412, 50] width 43 height 11
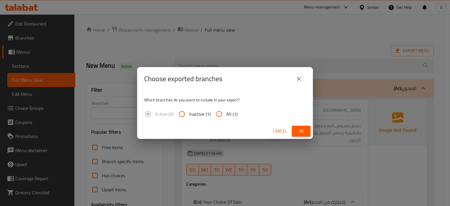
click at [220, 113] on input "All (1)" at bounding box center [219, 114] width 14 height 14
radio input "true"
click at [296, 128] on button "Ok" at bounding box center [301, 131] width 19 height 11
